Goal: Book appointment/travel/reservation

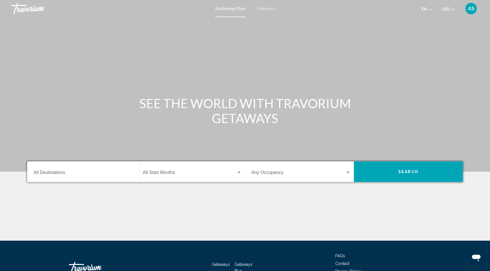
click at [66, 171] on div "Destination All Destinations" at bounding box center [83, 172] width 99 height 18
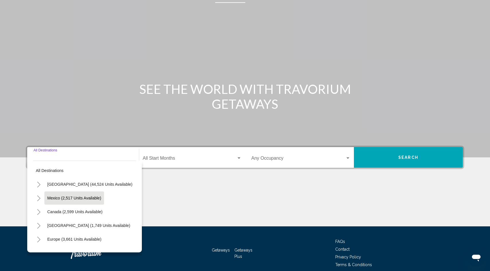
scroll to position [40, 0]
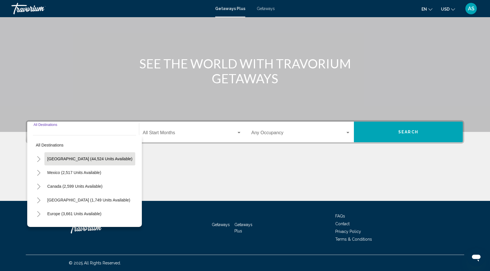
click at [63, 158] on span "United States (44,524 units available)" at bounding box center [89, 159] width 85 height 5
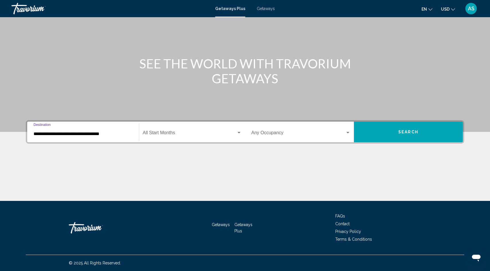
click at [38, 137] on div "**********" at bounding box center [83, 132] width 99 height 18
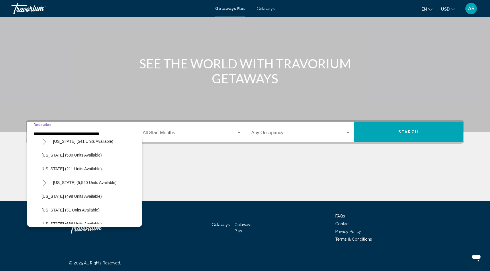
scroll to position [501, 0]
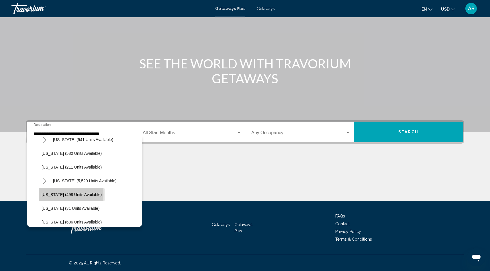
click at [58, 195] on span "Washington (498 units available)" at bounding box center [72, 195] width 60 height 5
type input "**********"
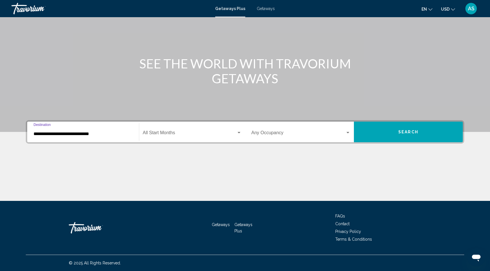
click at [168, 132] on span "Search widget" at bounding box center [190, 134] width 94 height 5
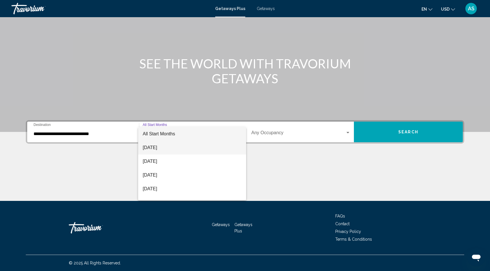
click at [158, 151] on span "August 2025" at bounding box center [192, 148] width 99 height 14
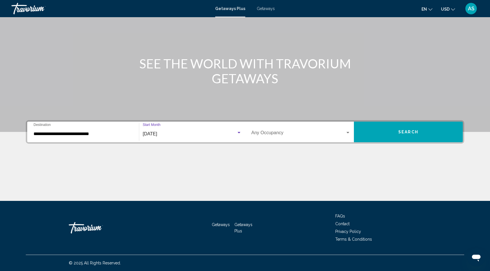
click at [319, 140] on div "Occupancy Any Occupancy" at bounding box center [300, 132] width 99 height 18
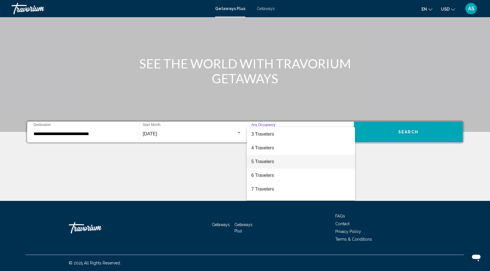
scroll to position [28, 0]
click at [269, 150] on span "4 Travelers" at bounding box center [300, 148] width 99 height 14
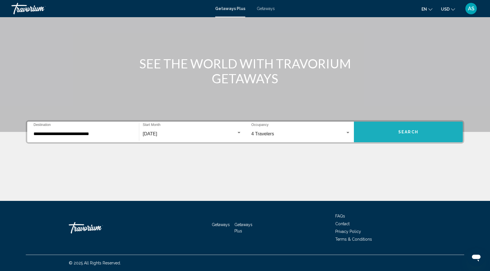
click at [404, 124] on button "Search" at bounding box center [408, 132] width 109 height 21
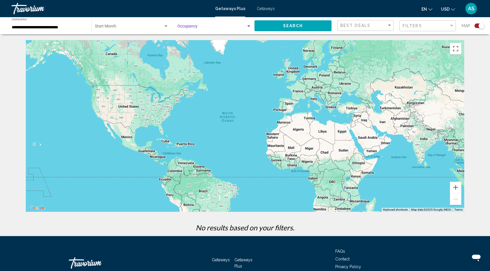
click at [247, 27] on div "Search widget" at bounding box center [248, 25] width 3 height 1
click at [209, 25] on span "Any Occupancy" at bounding box center [214, 27] width 74 height 12
click at [165, 26] on div "Search widget" at bounding box center [165, 25] width 3 height 1
click at [165, 26] on span "All Start Months" at bounding box center [132, 27] width 74 height 12
click at [294, 29] on button "Search" at bounding box center [292, 25] width 77 height 11
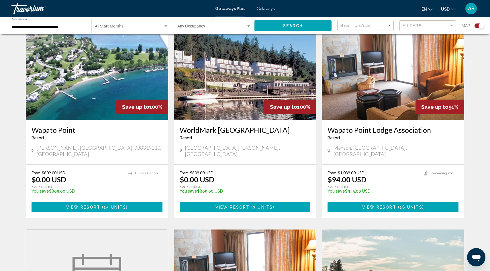
scroll to position [626, 0]
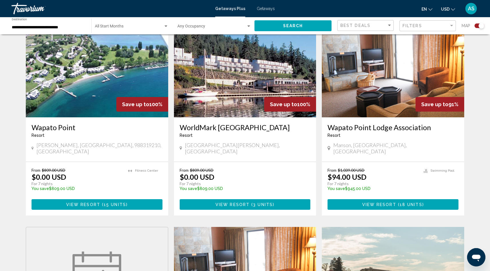
click at [117, 199] on button "View Resort ( 15 units )" at bounding box center [97, 204] width 131 height 11
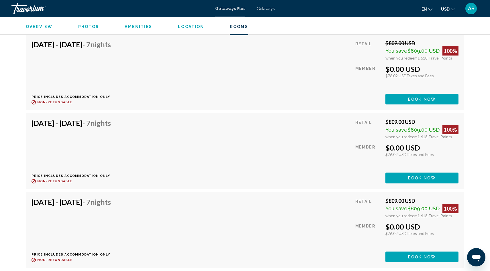
scroll to position [1703, 0]
